Goal: Information Seeking & Learning: Learn about a topic

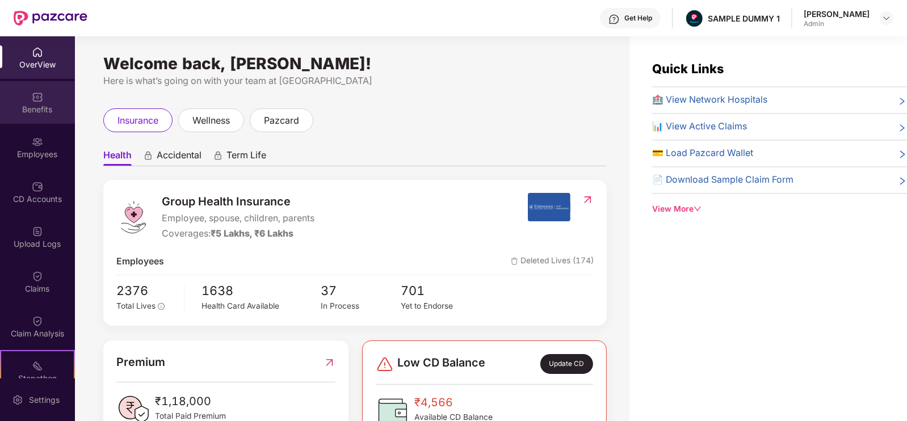
click at [26, 107] on div "Benefits" at bounding box center [37, 109] width 75 height 11
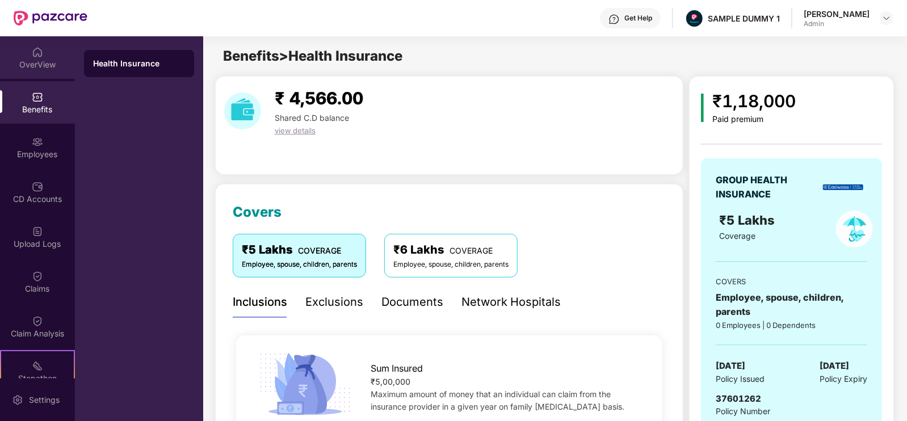
click at [43, 55] on div "OverView" at bounding box center [37, 57] width 75 height 43
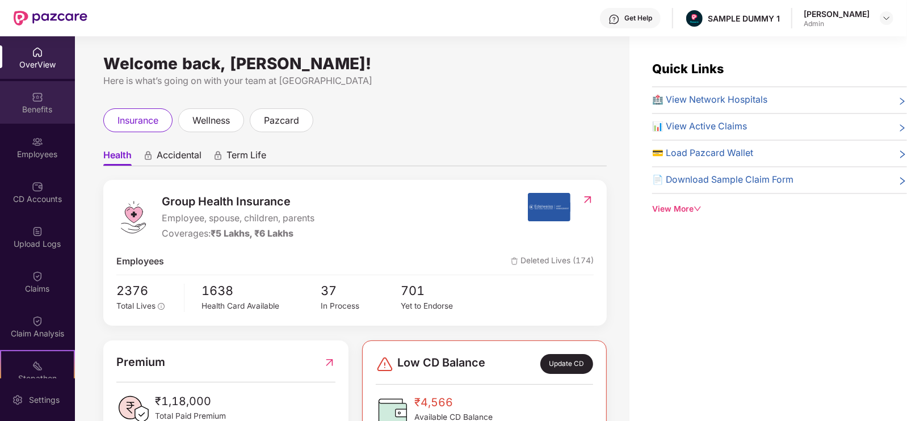
click at [34, 110] on div "Benefits" at bounding box center [37, 109] width 75 height 11
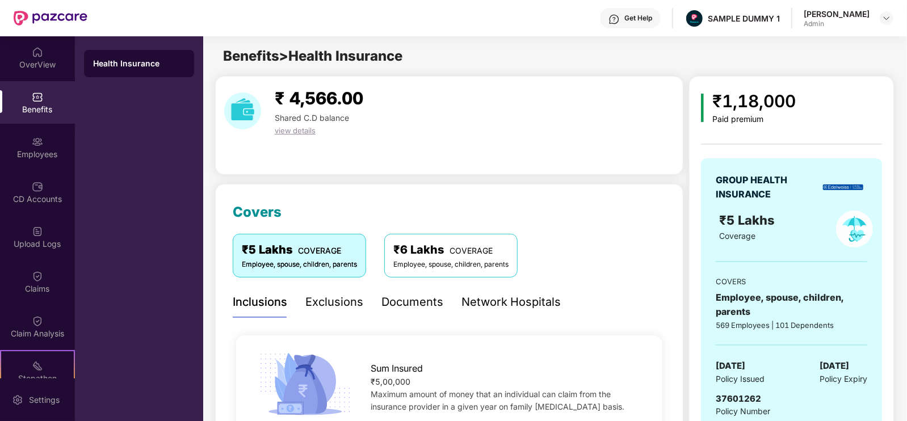
click at [317, 310] on div "Exclusions" at bounding box center [334, 303] width 58 height 18
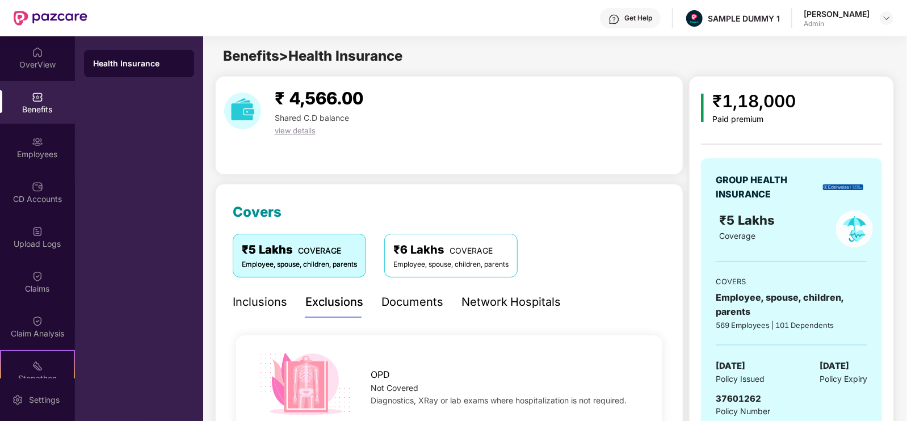
click at [426, 295] on div "Documents" at bounding box center [413, 303] width 62 height 18
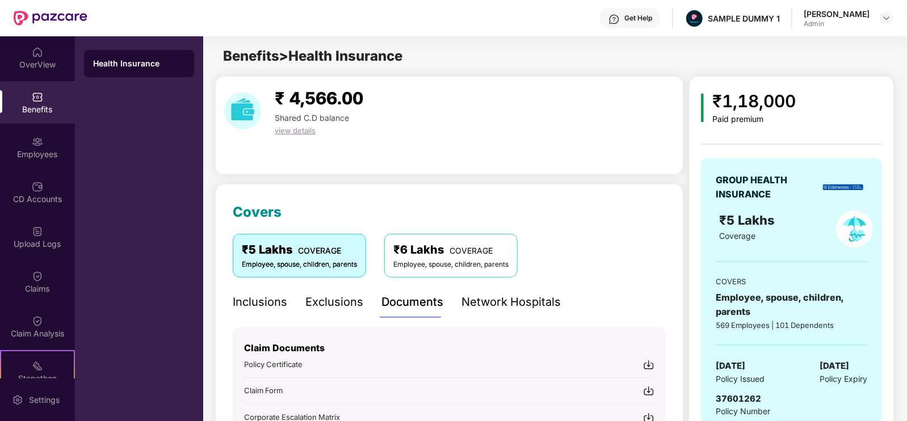
scroll to position [174, 0]
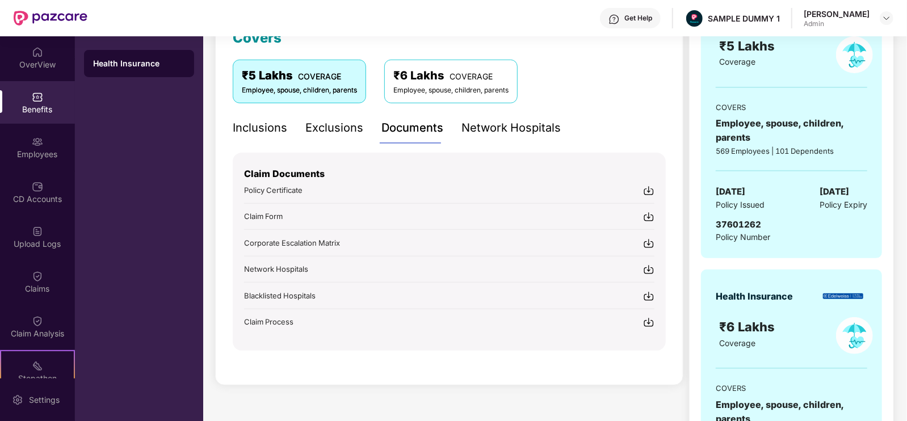
click at [489, 130] on div "Network Hospitals" at bounding box center [511, 128] width 99 height 18
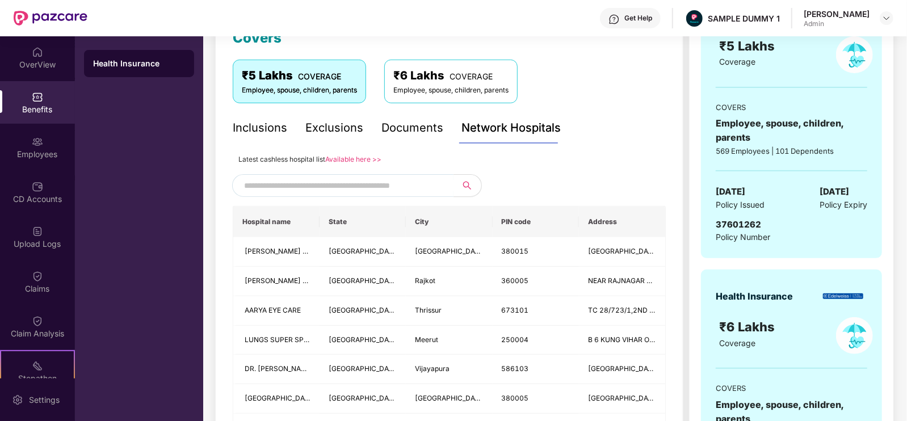
click at [424, 185] on input "text" at bounding box center [341, 185] width 194 height 17
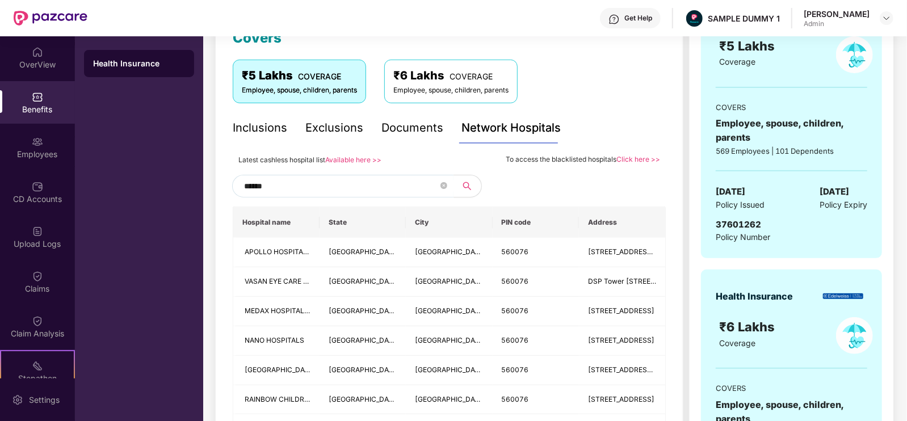
type input "******"
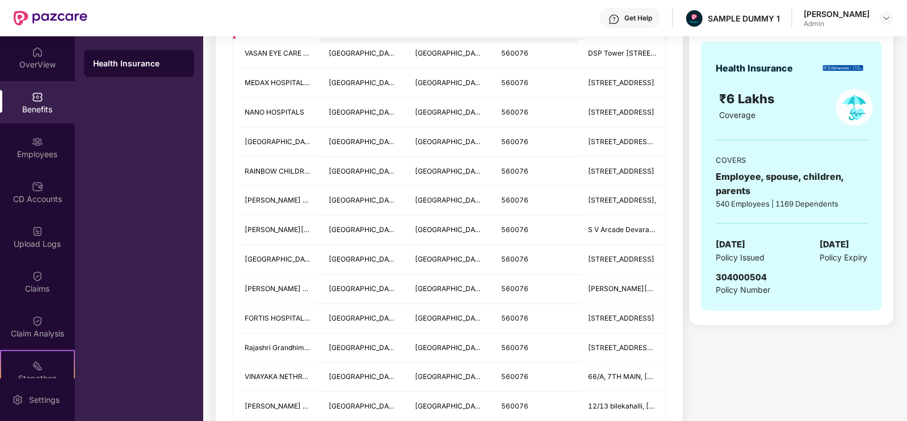
scroll to position [0, 0]
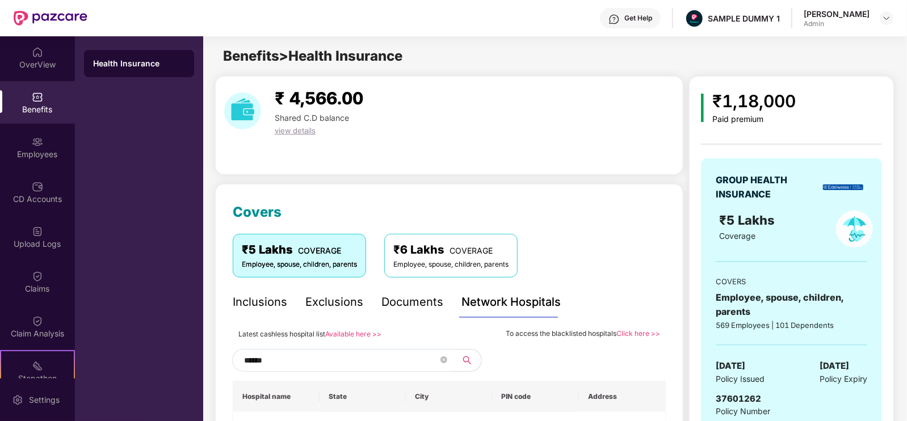
click at [39, 149] on div "Employees" at bounding box center [37, 154] width 75 height 11
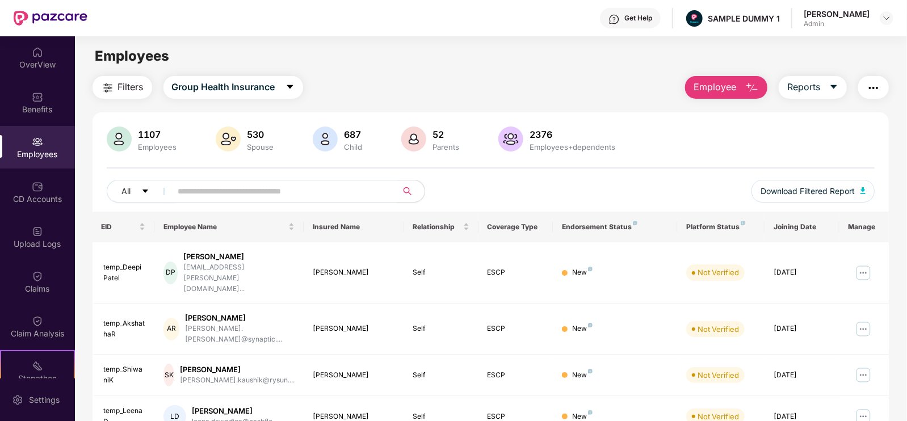
click at [715, 81] on span "Employee" at bounding box center [715, 87] width 43 height 14
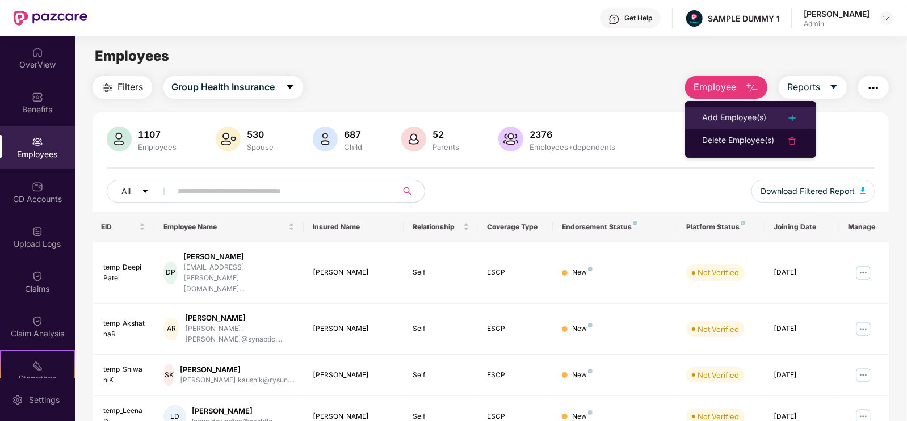
click at [739, 120] on div "Add Employee(s)" at bounding box center [734, 118] width 64 height 14
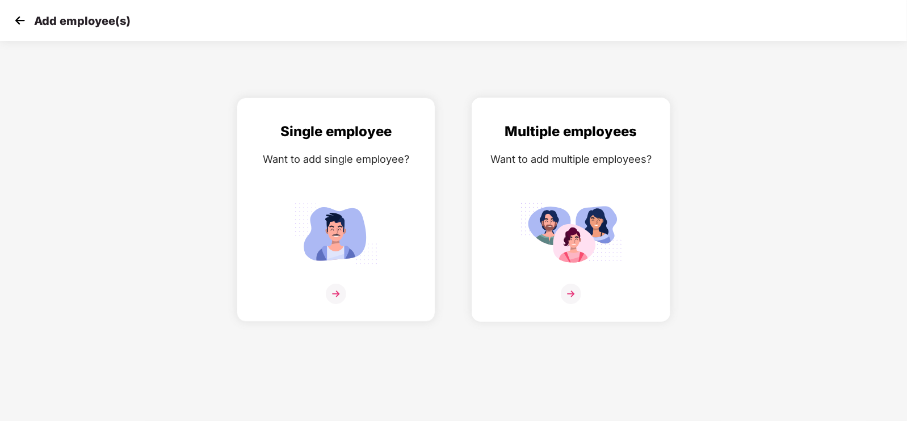
click at [520, 194] on div "Multiple employees Want to add multiple employees?" at bounding box center [571, 220] width 175 height 198
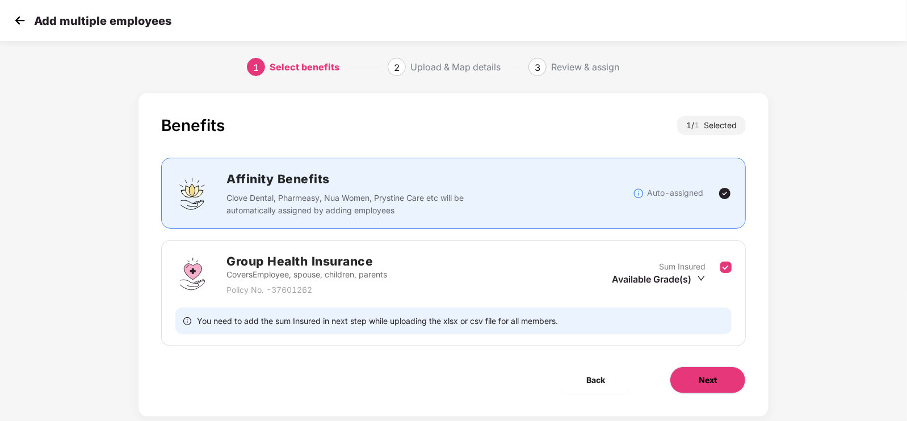
click at [694, 384] on button "Next" at bounding box center [708, 380] width 76 height 27
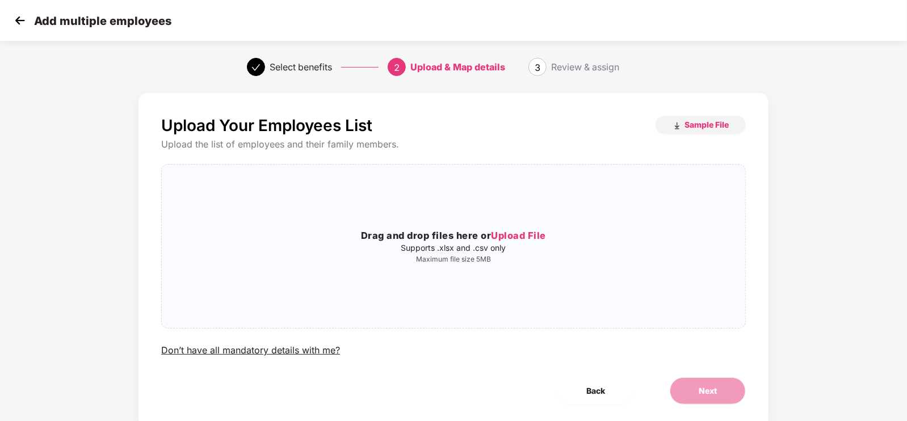
click at [20, 18] on img at bounding box center [19, 20] width 17 height 17
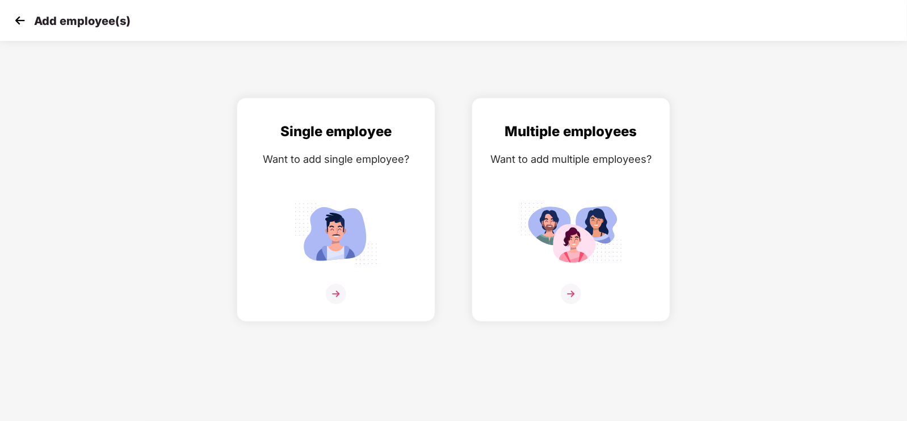
click at [24, 24] on img at bounding box center [19, 20] width 17 height 17
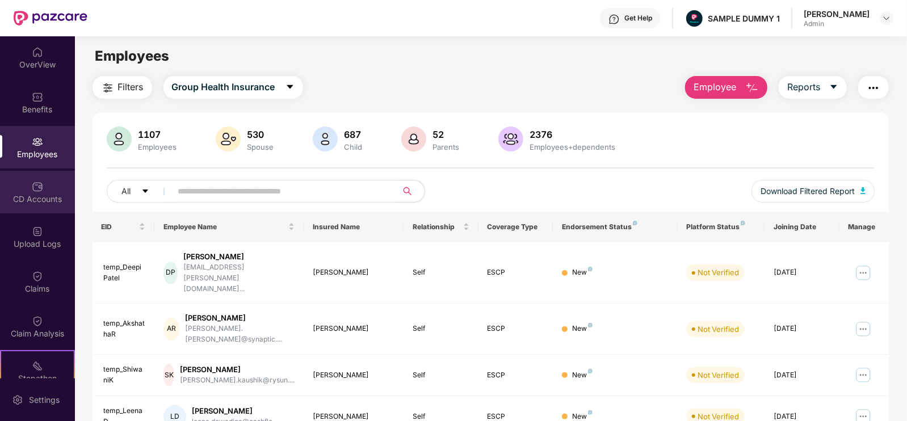
click at [30, 200] on div "CD Accounts" at bounding box center [37, 199] width 75 height 11
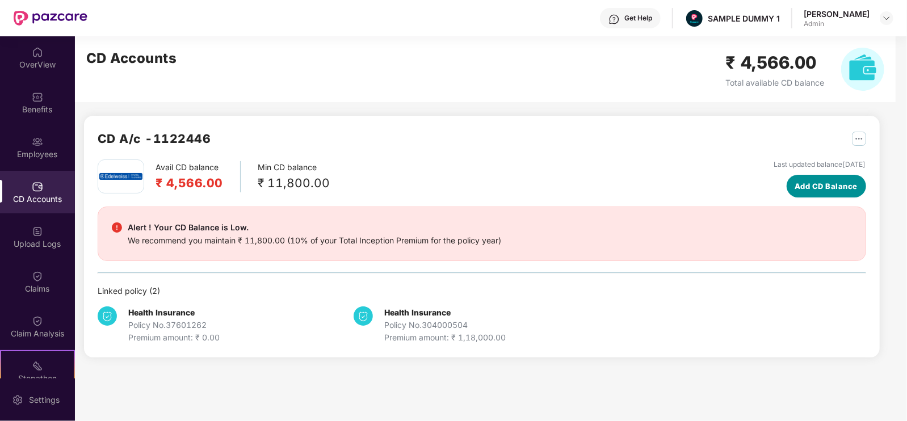
click at [795, 189] on span "Add CD Balance" at bounding box center [826, 186] width 63 height 11
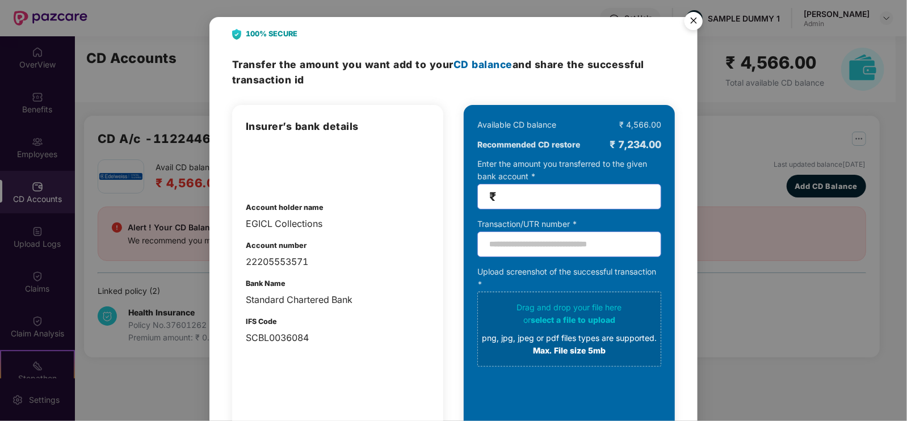
click at [694, 19] on img "Close" at bounding box center [694, 23] width 32 height 32
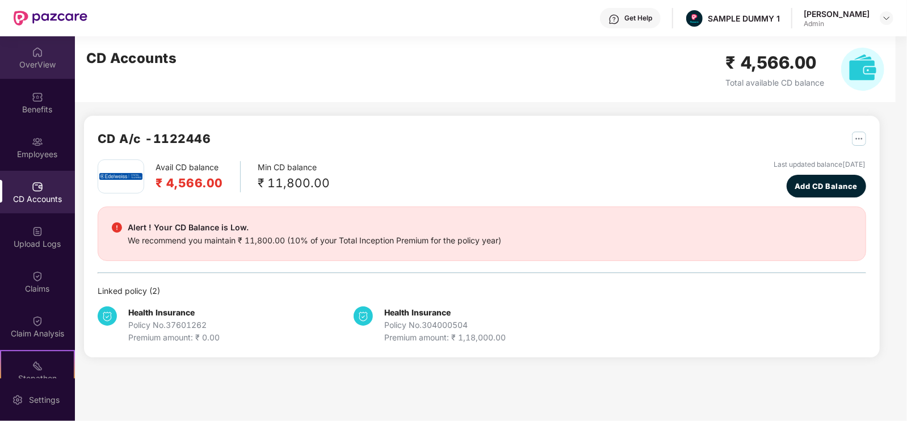
click at [44, 69] on div "OverView" at bounding box center [37, 64] width 75 height 11
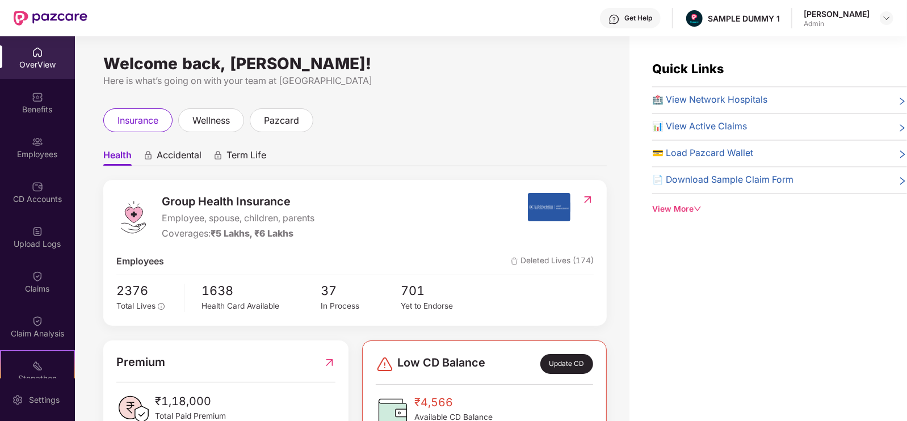
click at [189, 151] on span "Accidental" at bounding box center [179, 157] width 45 height 16
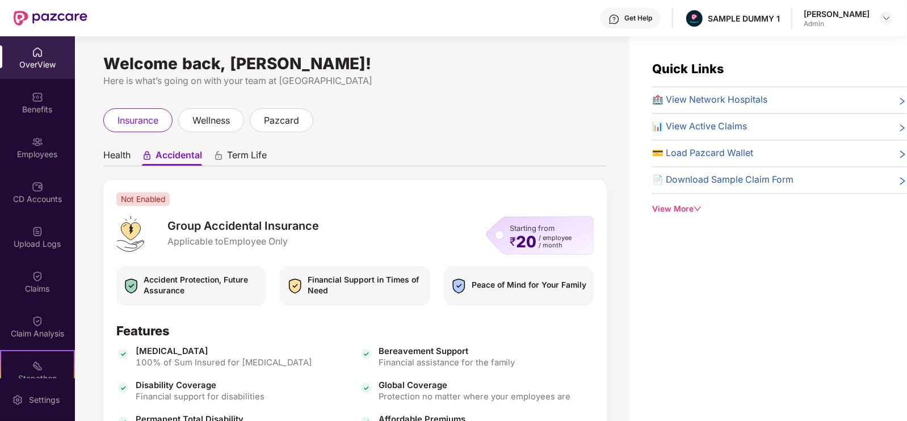
click at [244, 154] on span "Term Life" at bounding box center [247, 157] width 40 height 16
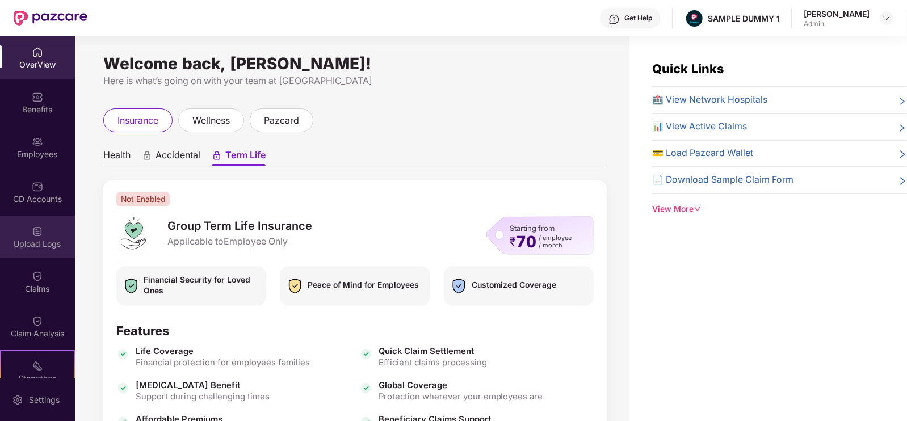
click at [14, 222] on div "Upload Logs" at bounding box center [37, 237] width 75 height 43
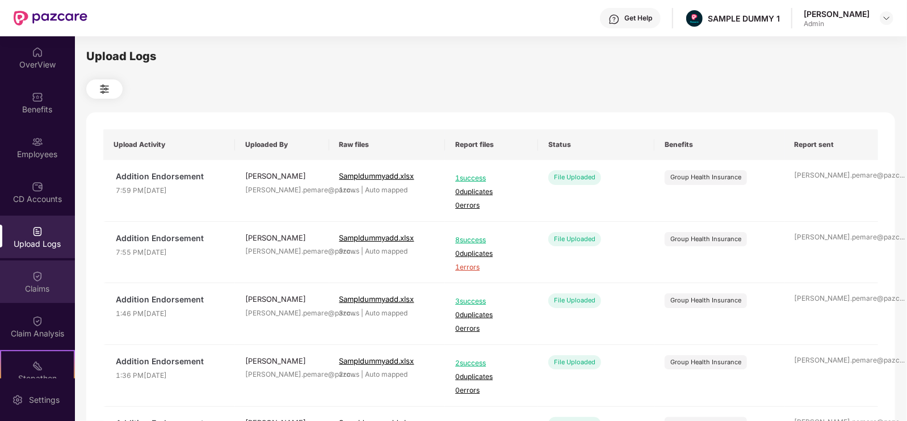
click at [47, 283] on div "Claims" at bounding box center [37, 288] width 75 height 11
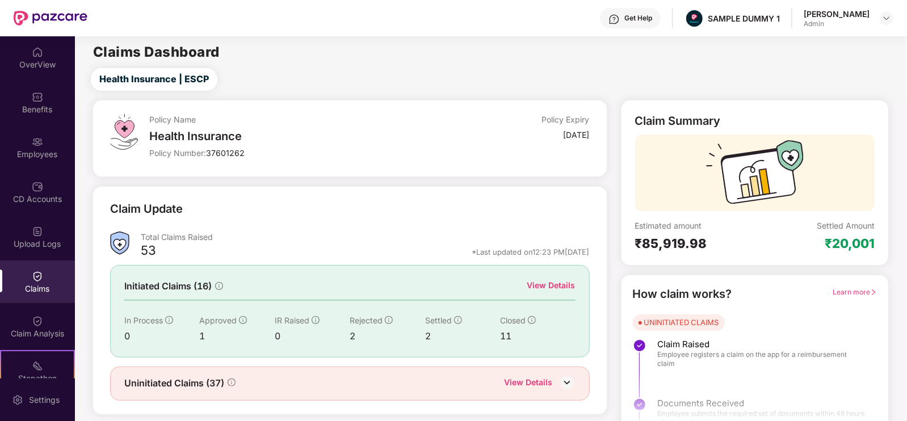
click at [542, 286] on div "View Details" at bounding box center [551, 285] width 48 height 12
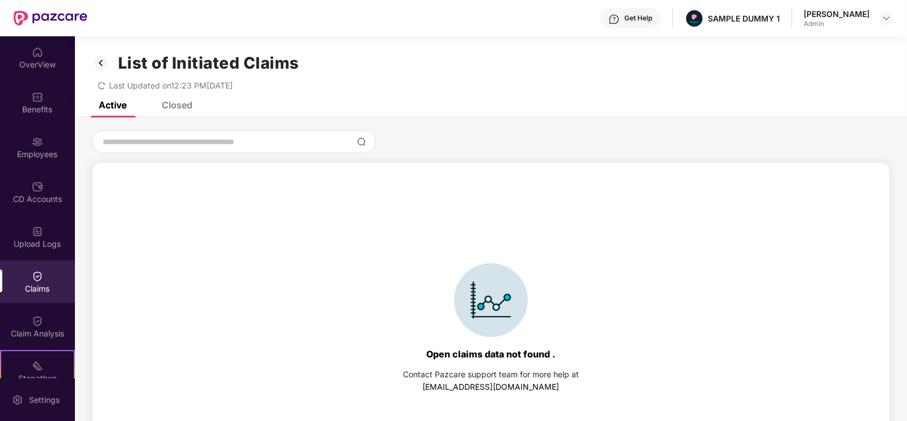
click at [168, 98] on div "List of Initiated Claims Last Updated on 12:23 PM, 22 Sep 2025" at bounding box center [491, 68] width 832 height 65
click at [177, 106] on div "Closed" at bounding box center [177, 104] width 31 height 11
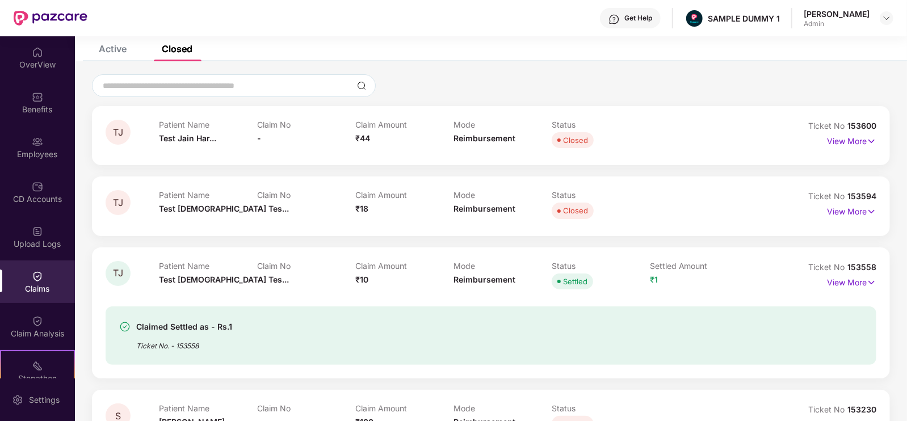
scroll to position [58, 0]
click at [862, 285] on p "View More" at bounding box center [851, 279] width 49 height 15
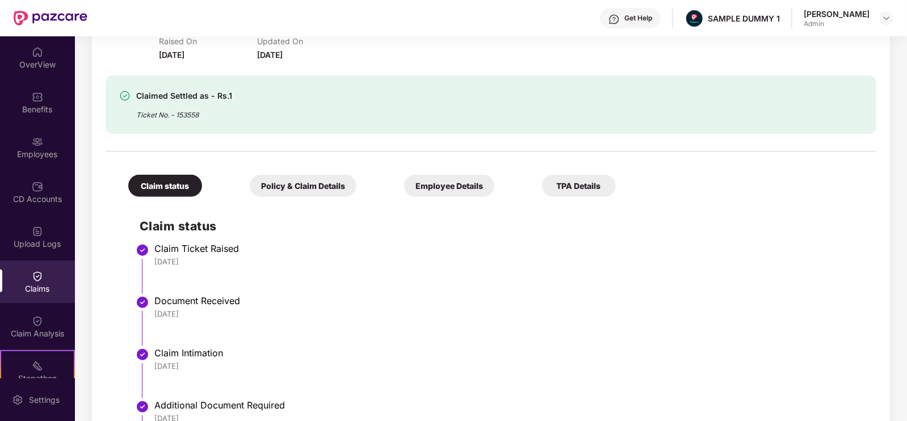
scroll to position [322, 0]
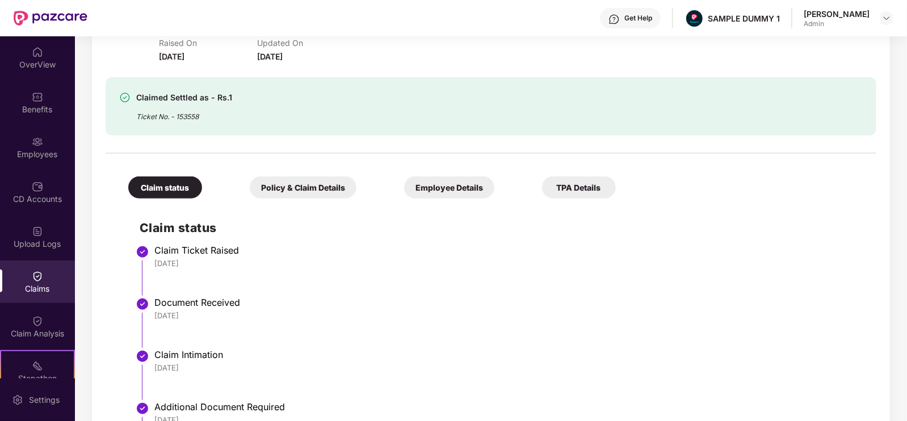
click at [265, 189] on div "Policy & Claim Details" at bounding box center [303, 188] width 107 height 22
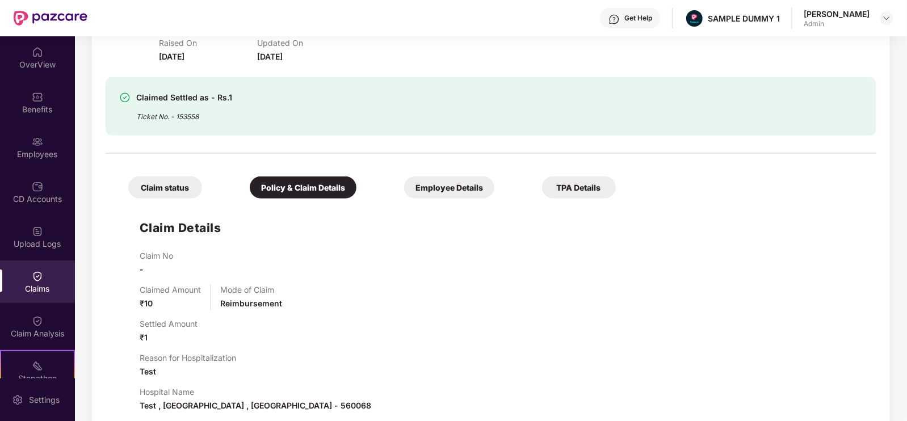
click at [404, 189] on div "Employee Details" at bounding box center [449, 188] width 90 height 22
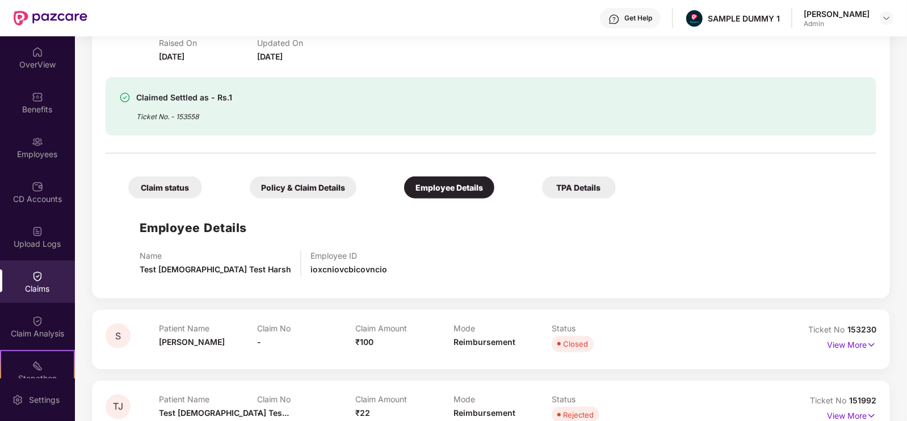
click at [542, 192] on div "TPA Details" at bounding box center [579, 188] width 74 height 22
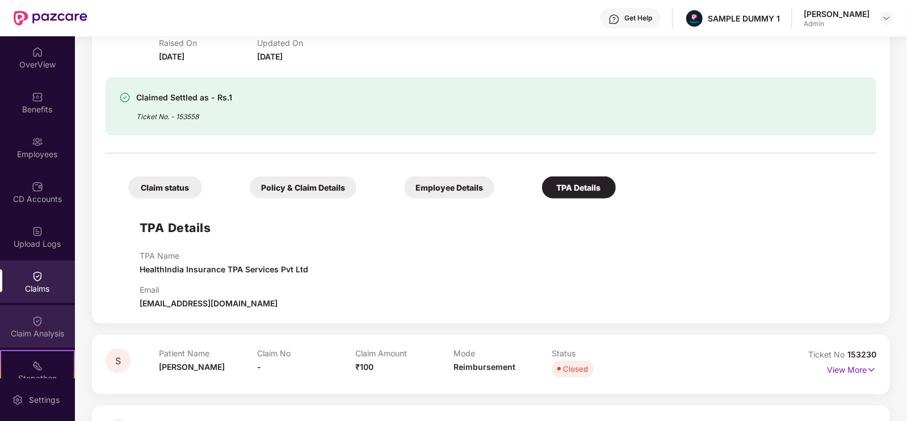
click at [40, 321] on img at bounding box center [37, 321] width 11 height 11
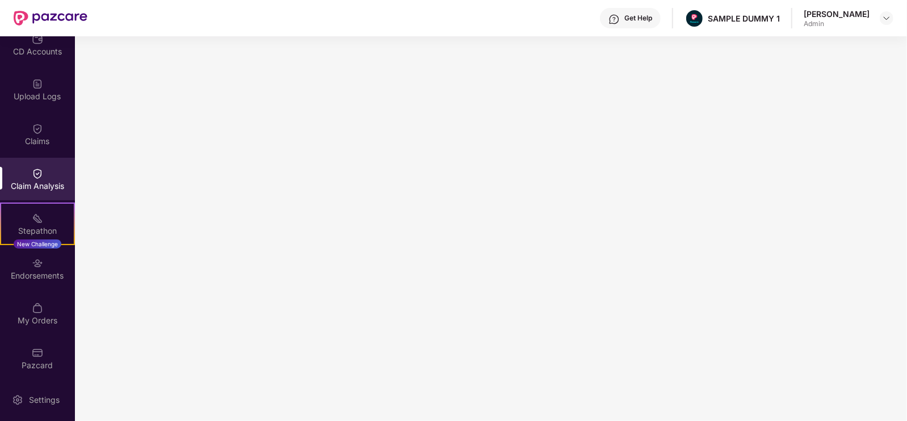
scroll to position [151, 0]
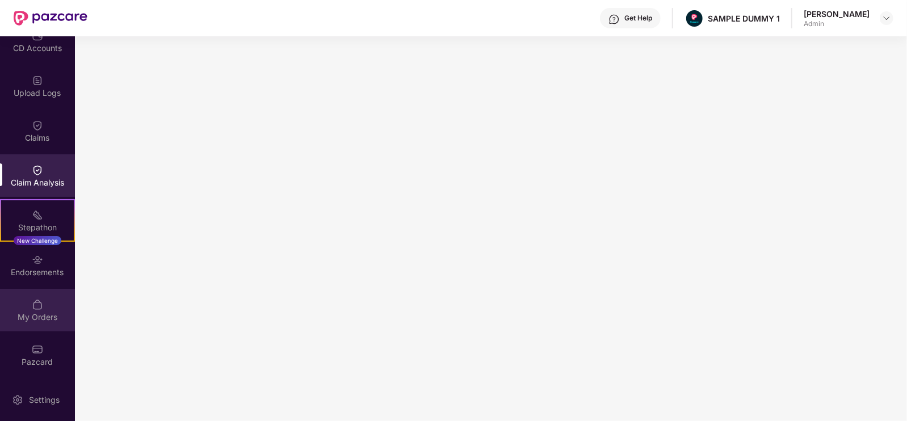
click at [27, 314] on div "My Orders" at bounding box center [37, 317] width 75 height 11
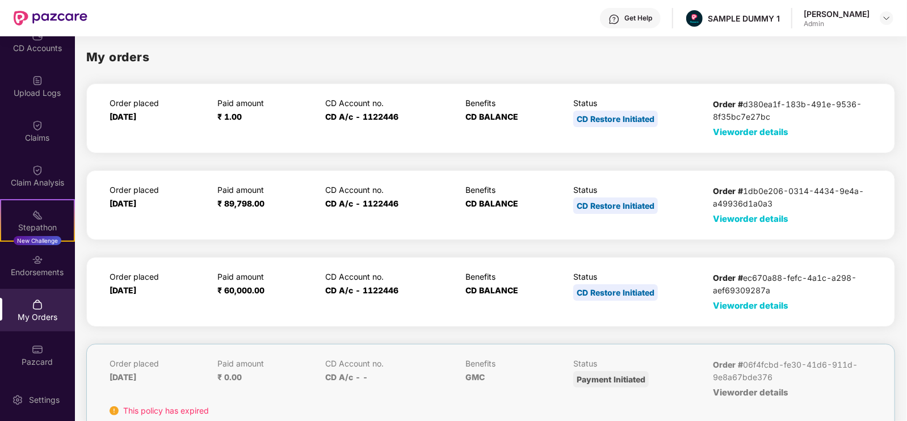
click at [773, 215] on span "View order details" at bounding box center [751, 218] width 76 height 11
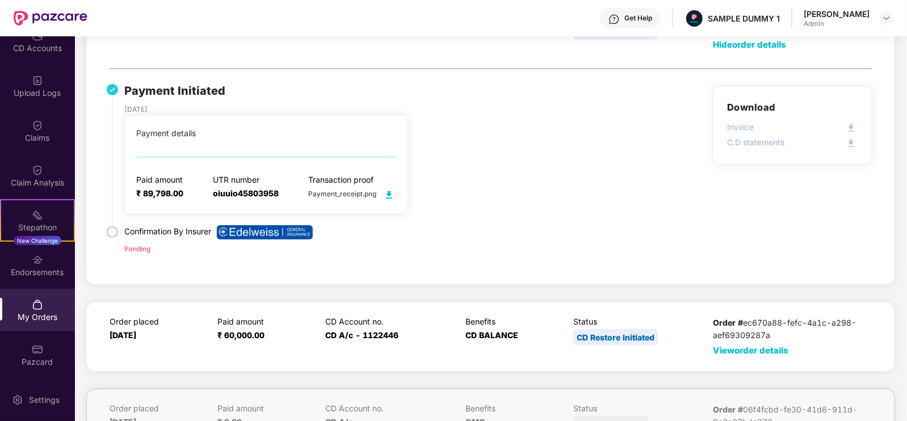
scroll to position [176, 0]
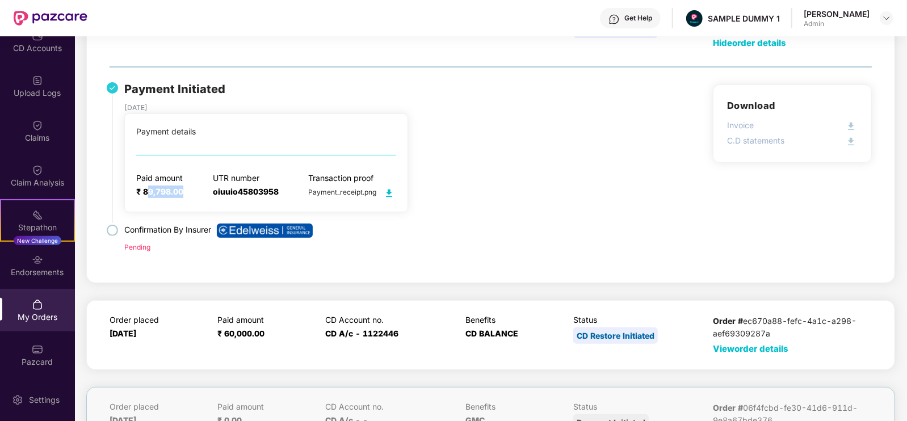
drag, startPoint x: 146, startPoint y: 191, endPoint x: 182, endPoint y: 189, distance: 35.3
click at [182, 189] on span "₹ 89,798.00" at bounding box center [159, 192] width 47 height 10
click at [213, 198] on div "UTR number oiuuio45803958" at bounding box center [246, 186] width 66 height 27
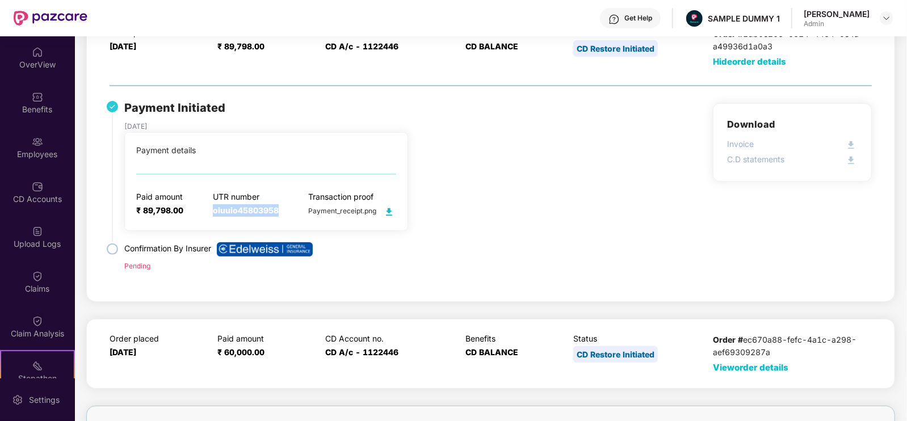
scroll to position [0, 0]
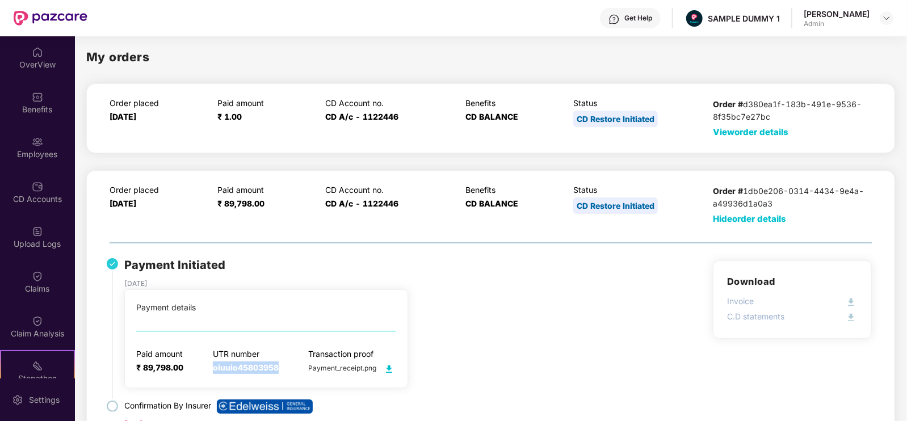
click at [620, 18] on img at bounding box center [614, 19] width 11 height 11
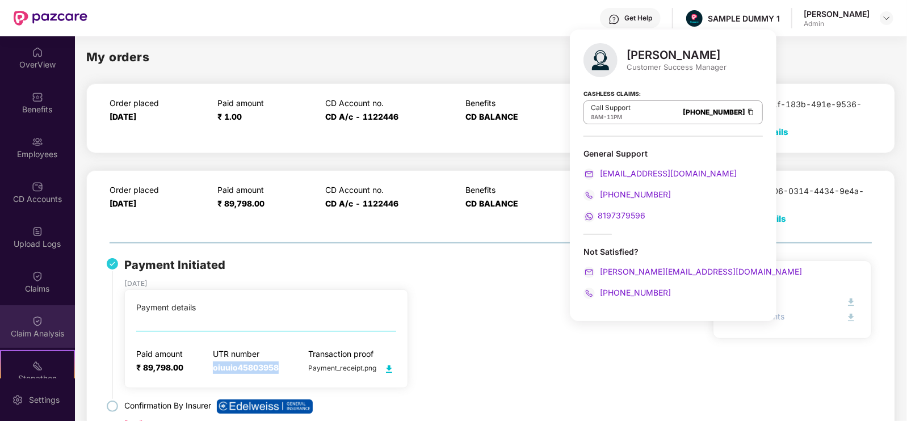
scroll to position [151, 0]
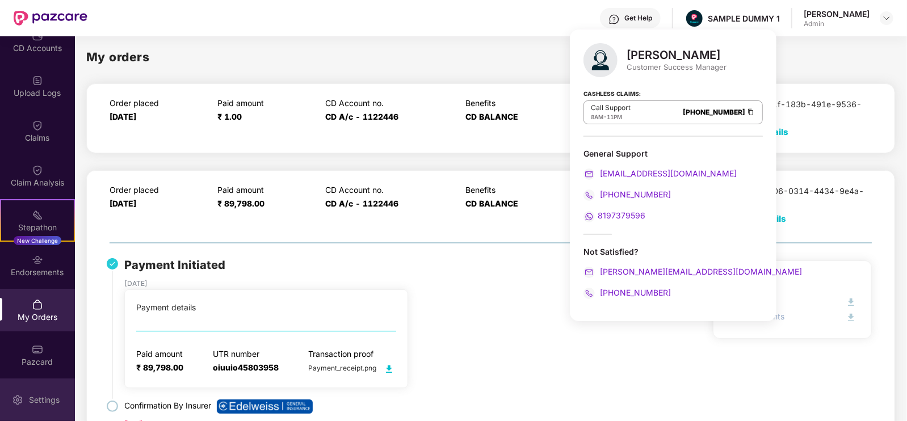
click at [35, 403] on div "Settings" at bounding box center [44, 400] width 37 height 11
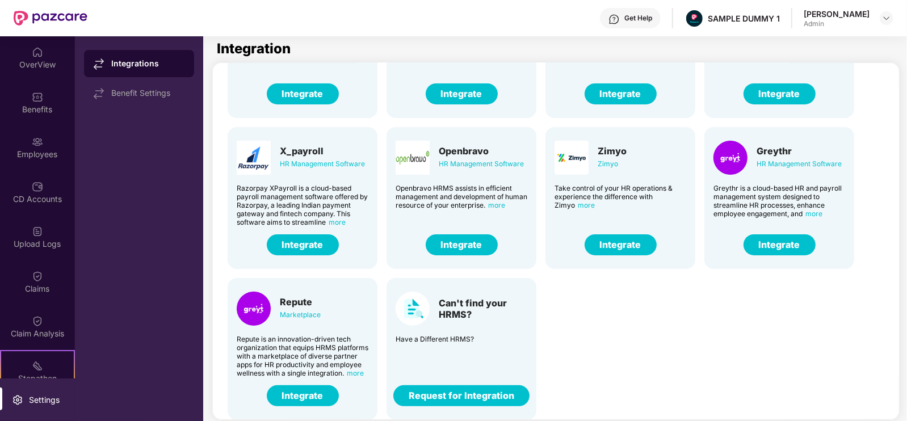
scroll to position [0, 8]
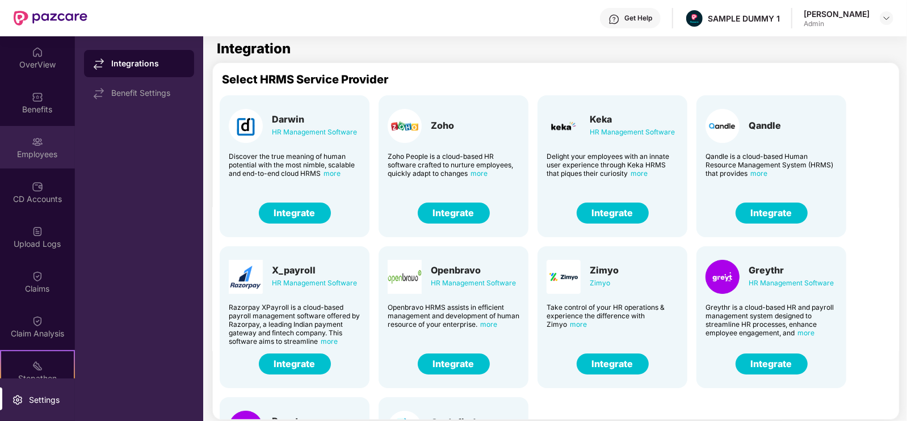
click at [33, 140] on img at bounding box center [37, 141] width 11 height 11
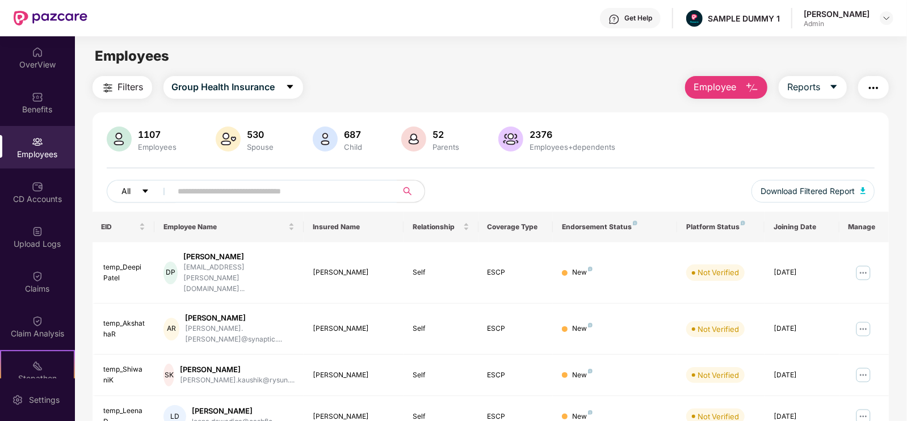
click at [125, 195] on span "All" at bounding box center [126, 191] width 9 height 12
click at [283, 201] on span at bounding box center [281, 191] width 233 height 23
click at [272, 91] on span "Group Health Insurance" at bounding box center [223, 87] width 103 height 14
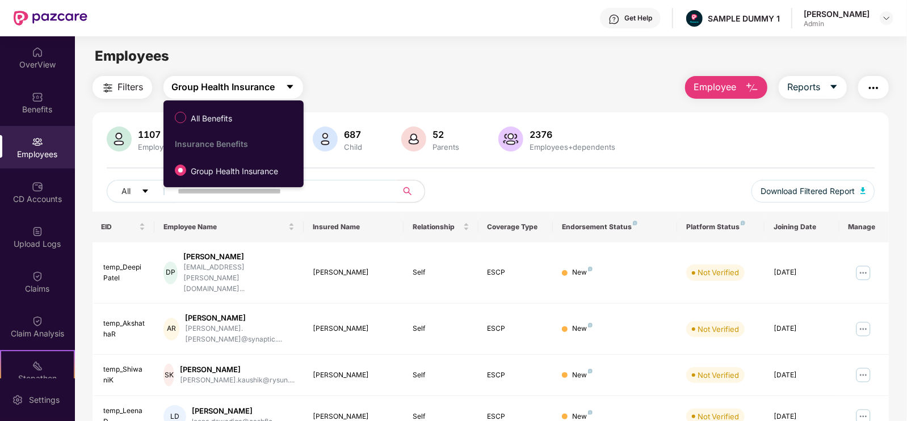
click at [272, 91] on span "Group Health Insurance" at bounding box center [223, 87] width 103 height 14
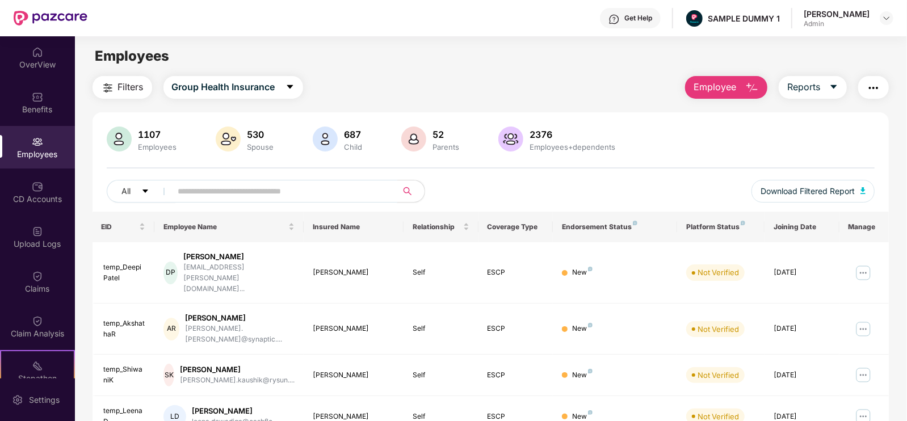
click at [283, 192] on input "text" at bounding box center [280, 191] width 204 height 17
click at [870, 91] on img "button" at bounding box center [874, 88] width 14 height 14
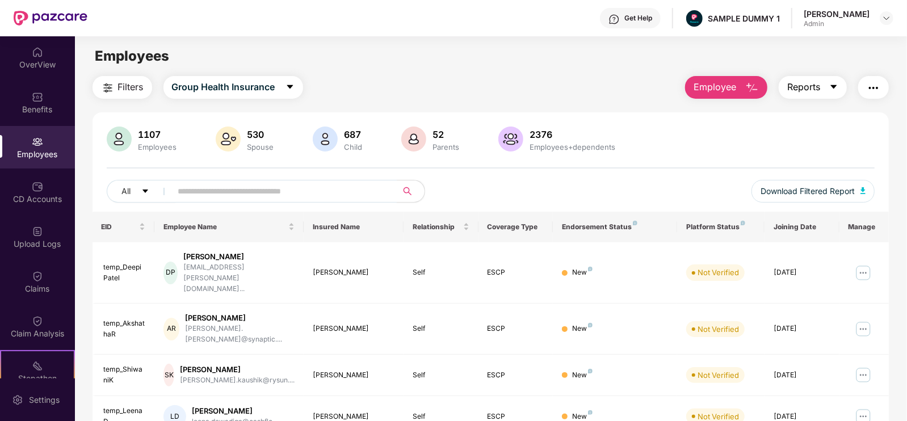
click at [826, 83] on button "Reports" at bounding box center [813, 87] width 68 height 23
click at [642, 185] on div "All Download Filtered Report" at bounding box center [491, 196] width 769 height 32
click at [278, 188] on input "text" at bounding box center [280, 191] width 204 height 17
type input "*****"
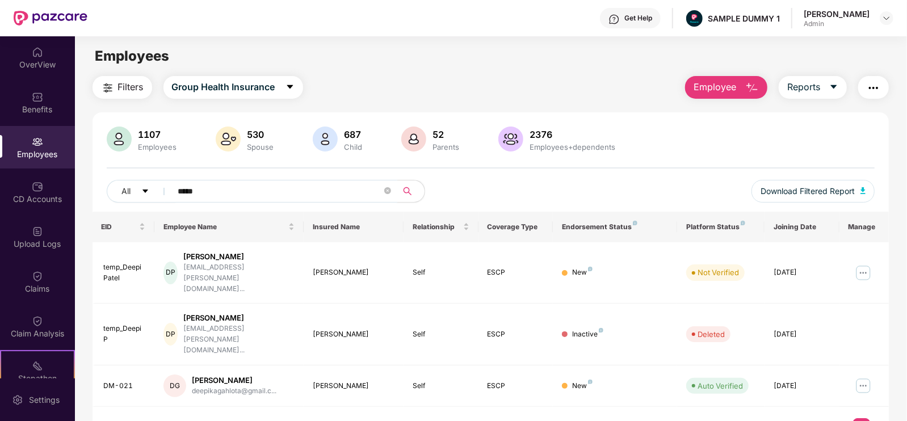
click at [257, 185] on input "*****" at bounding box center [280, 191] width 204 height 17
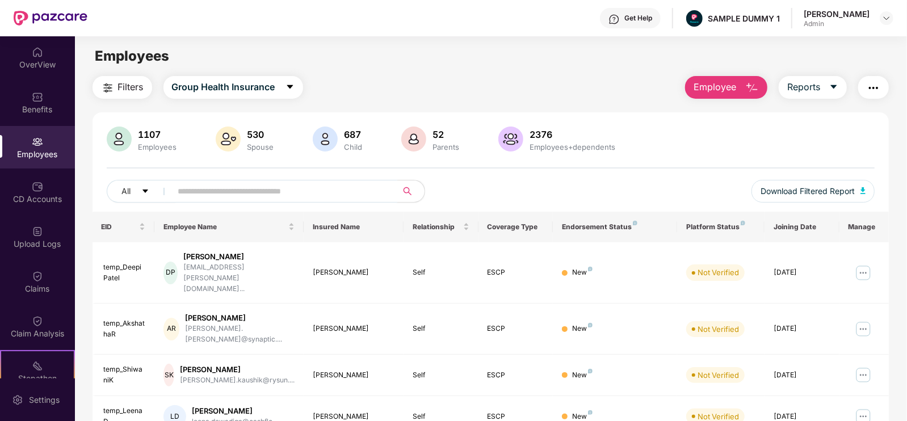
click at [141, 87] on span "Filters" at bounding box center [131, 87] width 26 height 14
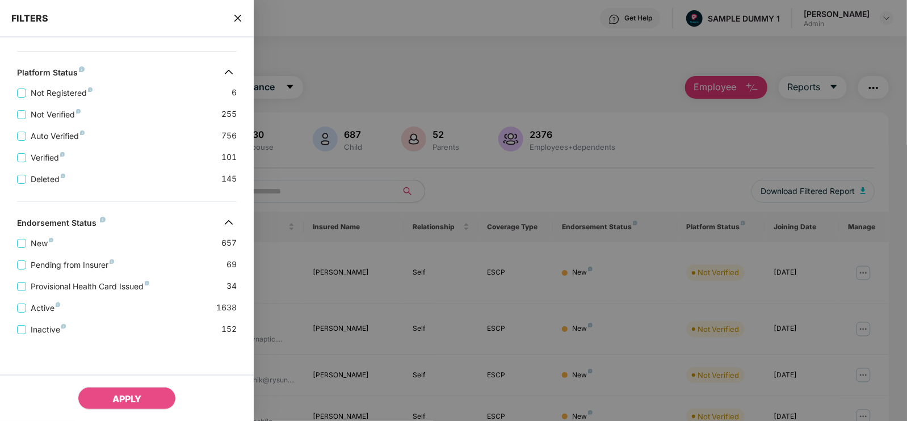
scroll to position [0, 0]
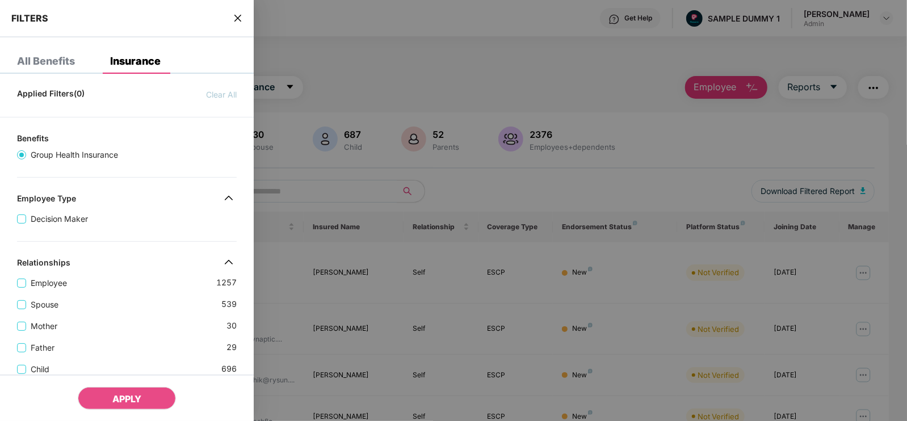
click at [230, 16] on div "FILTERS" at bounding box center [127, 18] width 254 height 37
click at [234, 17] on icon "close" at bounding box center [237, 18] width 9 height 9
